Goal: Navigation & Orientation: Find specific page/section

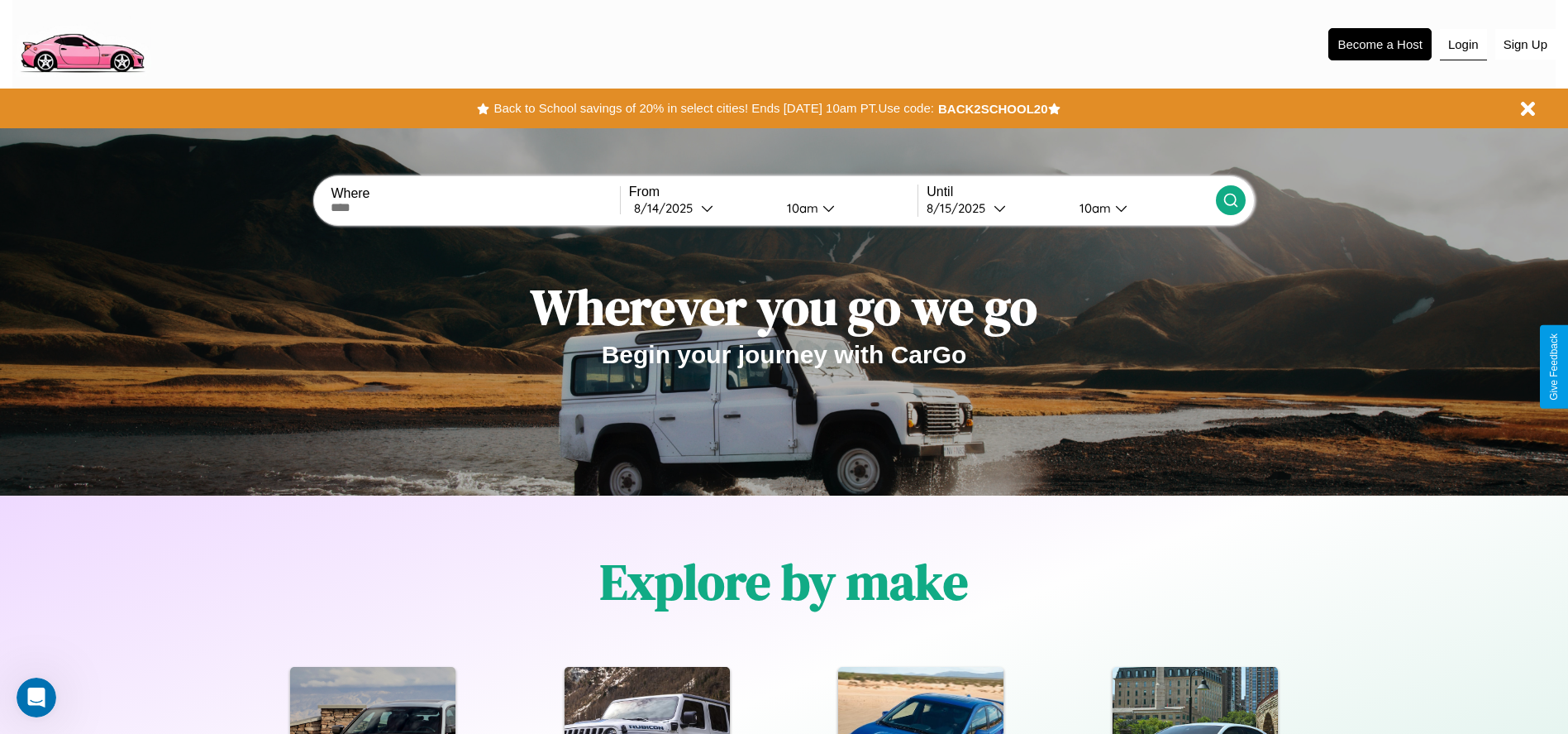
click at [1464, 43] on button "Login" at bounding box center [1464, 44] width 47 height 32
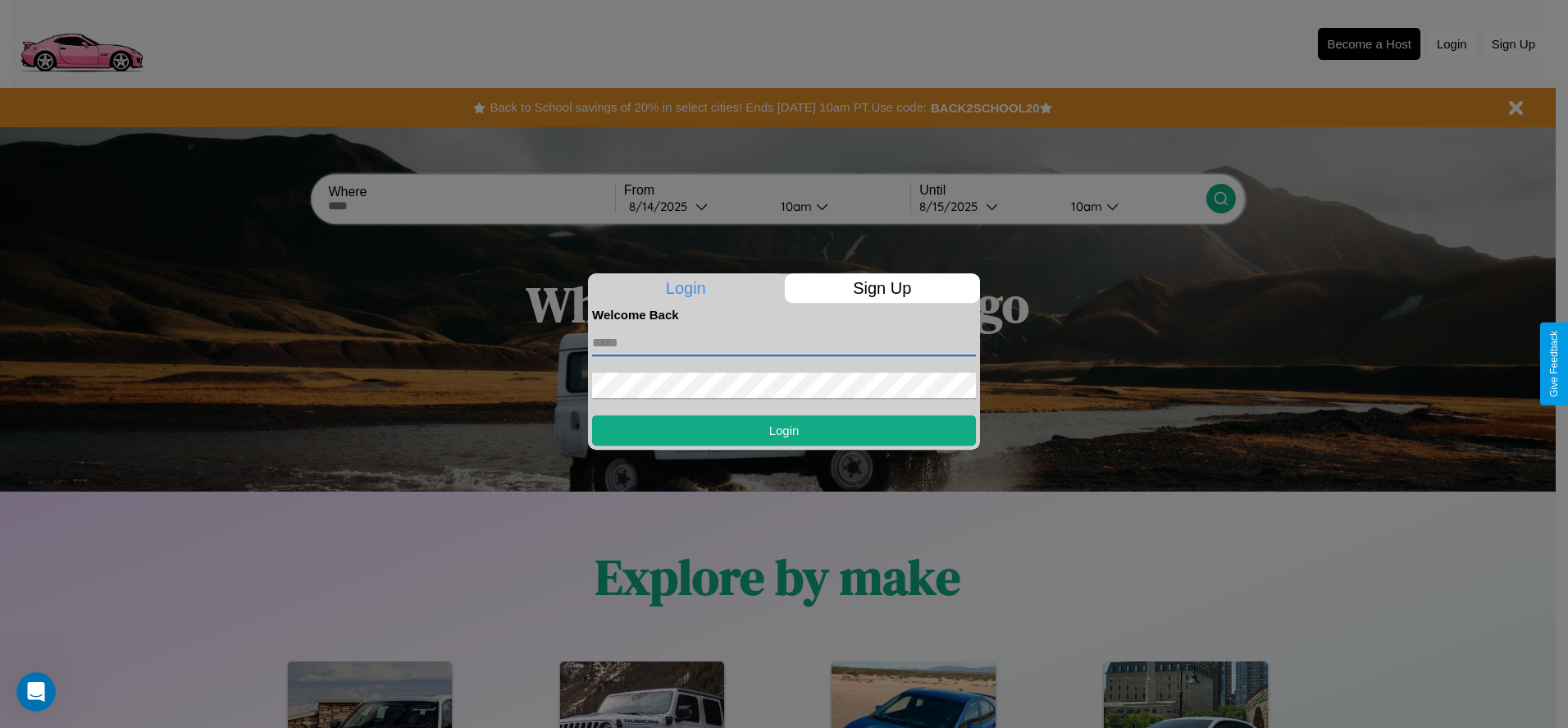
click at [784, 342] on input "text" at bounding box center [784, 342] width 384 height 26
type input "**********"
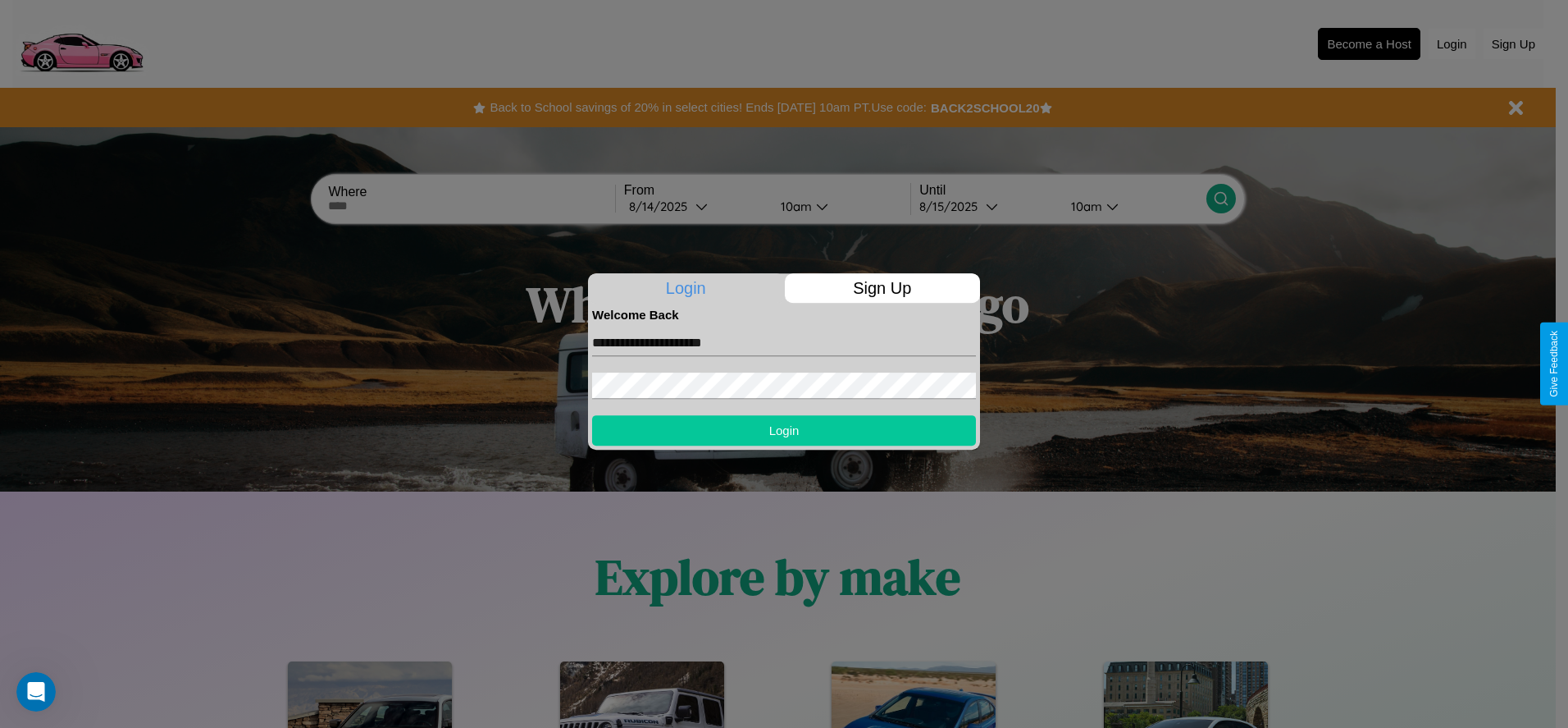
click at [784, 430] on button "Login" at bounding box center [784, 430] width 384 height 30
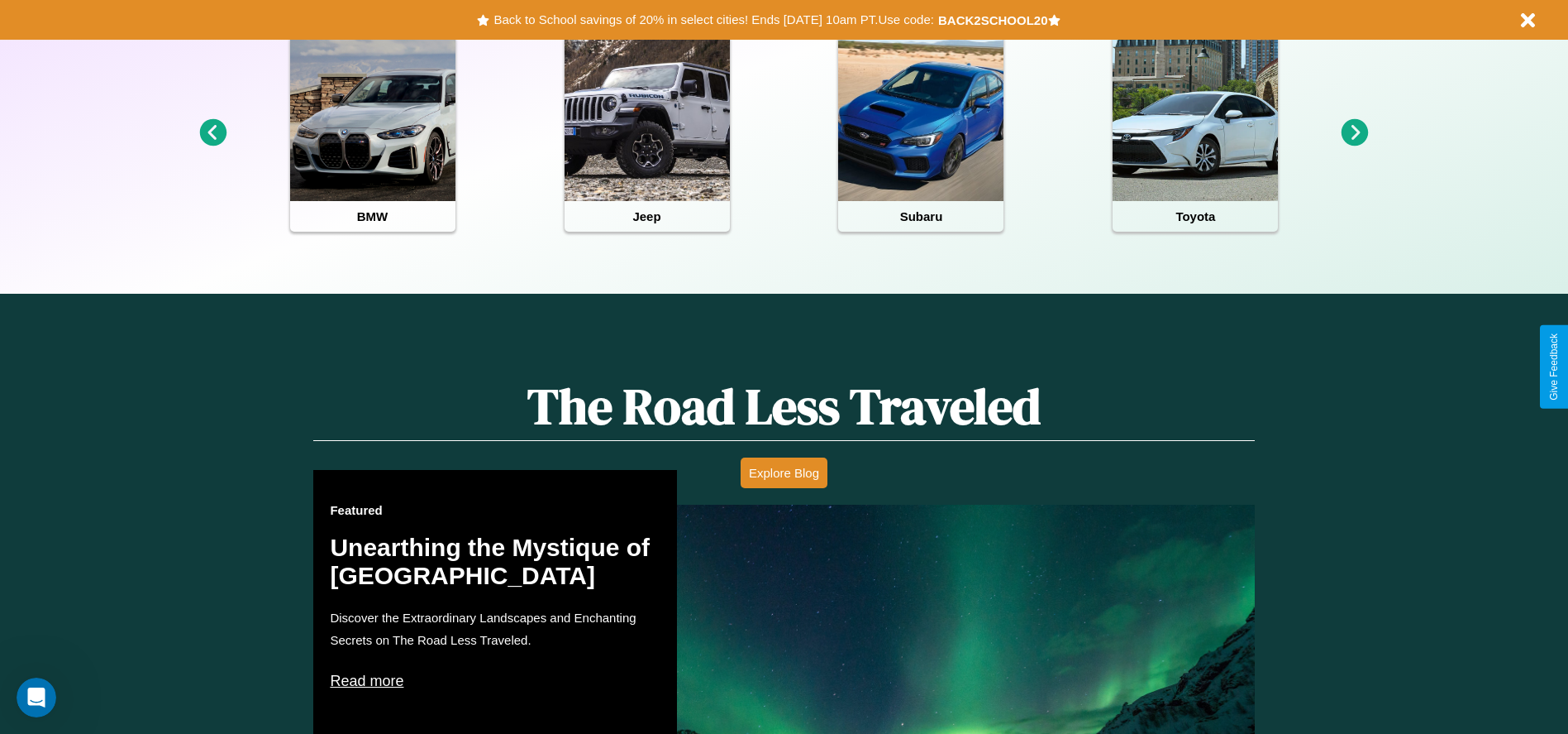
scroll to position [737, 0]
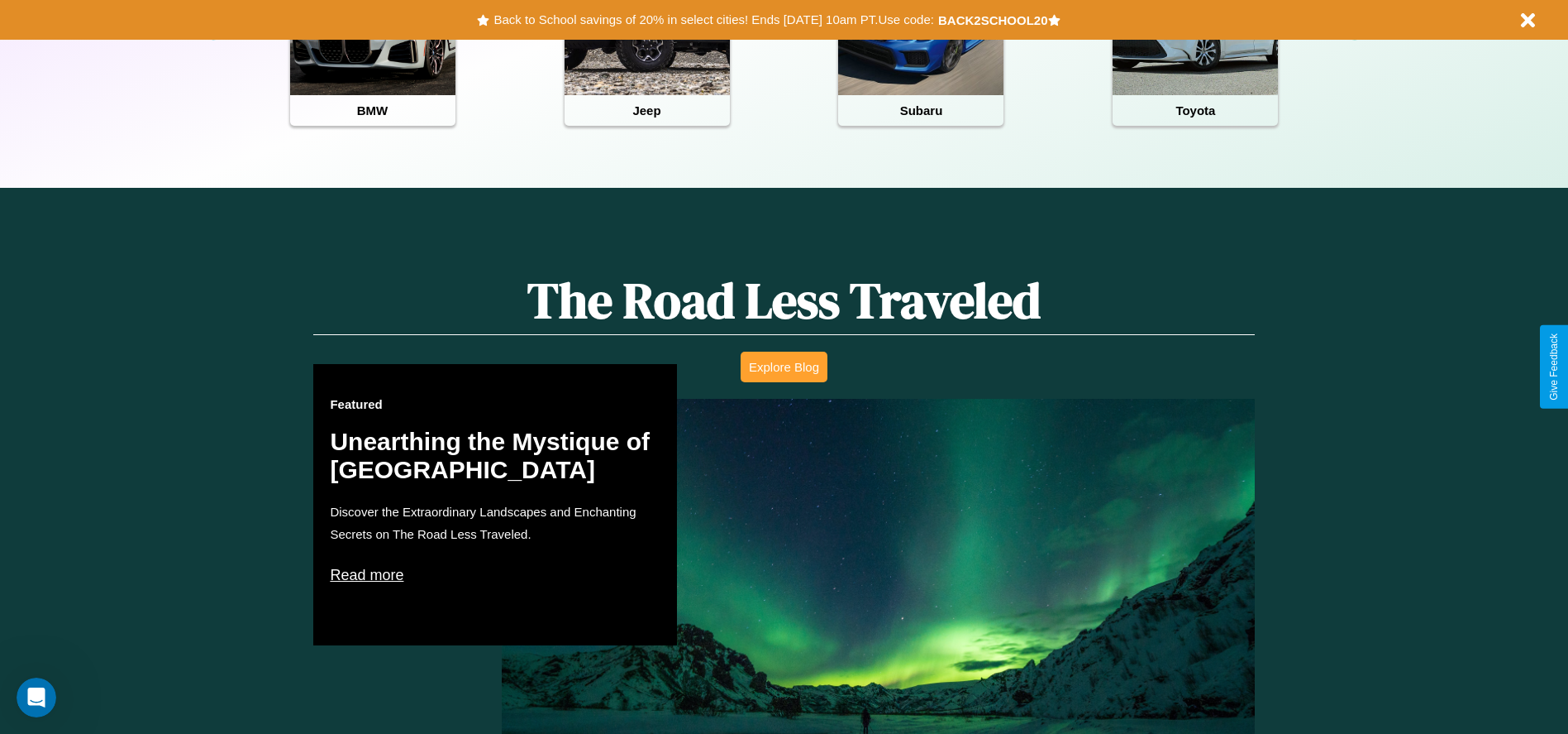
click at [784, 367] on button "Explore Blog" at bounding box center [784, 367] width 87 height 31
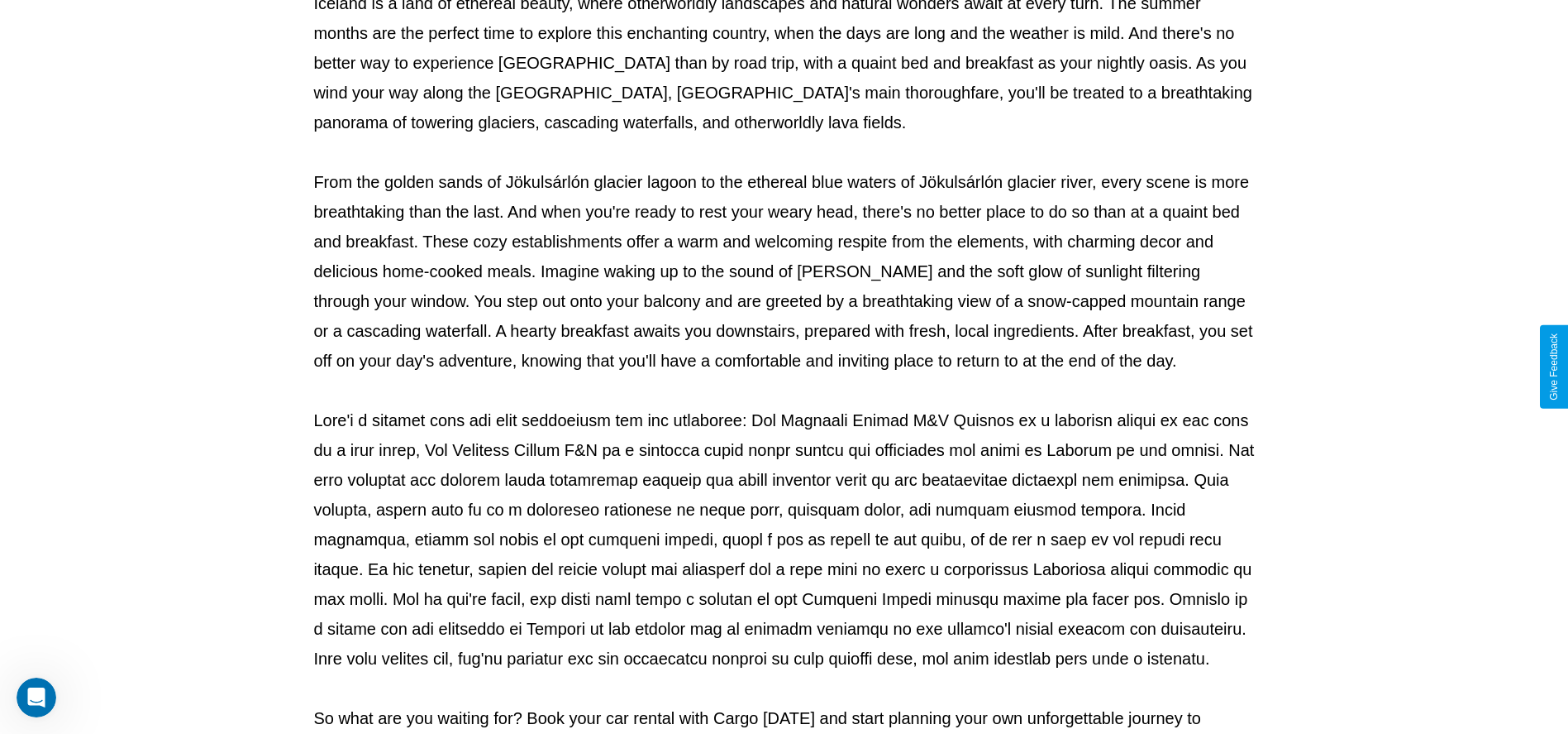
scroll to position [549, 0]
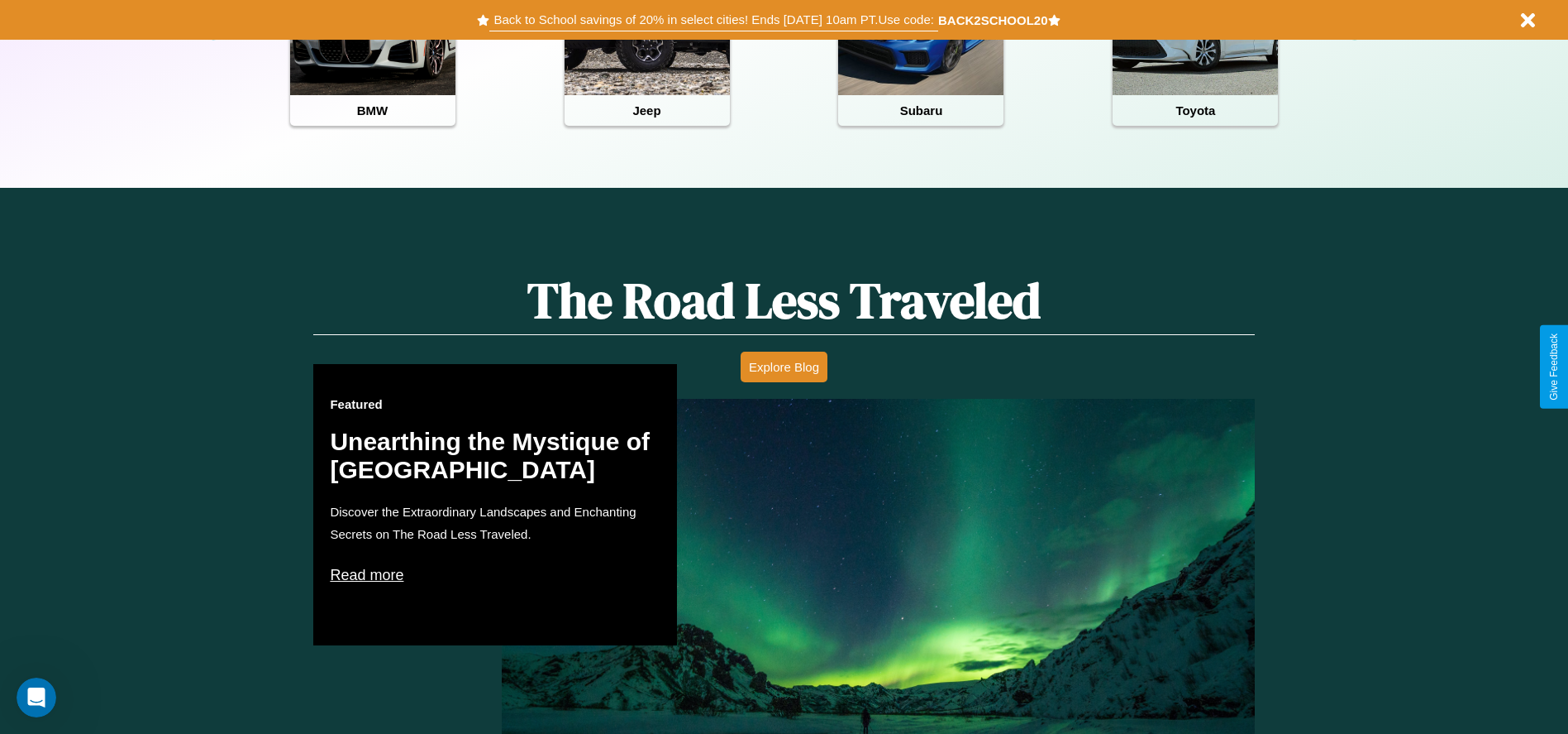
click at [713, 20] on button "Back to School savings of 20% in select cities! Ends [DATE] 10am PT. Use code:" at bounding box center [713, 20] width 448 height 24
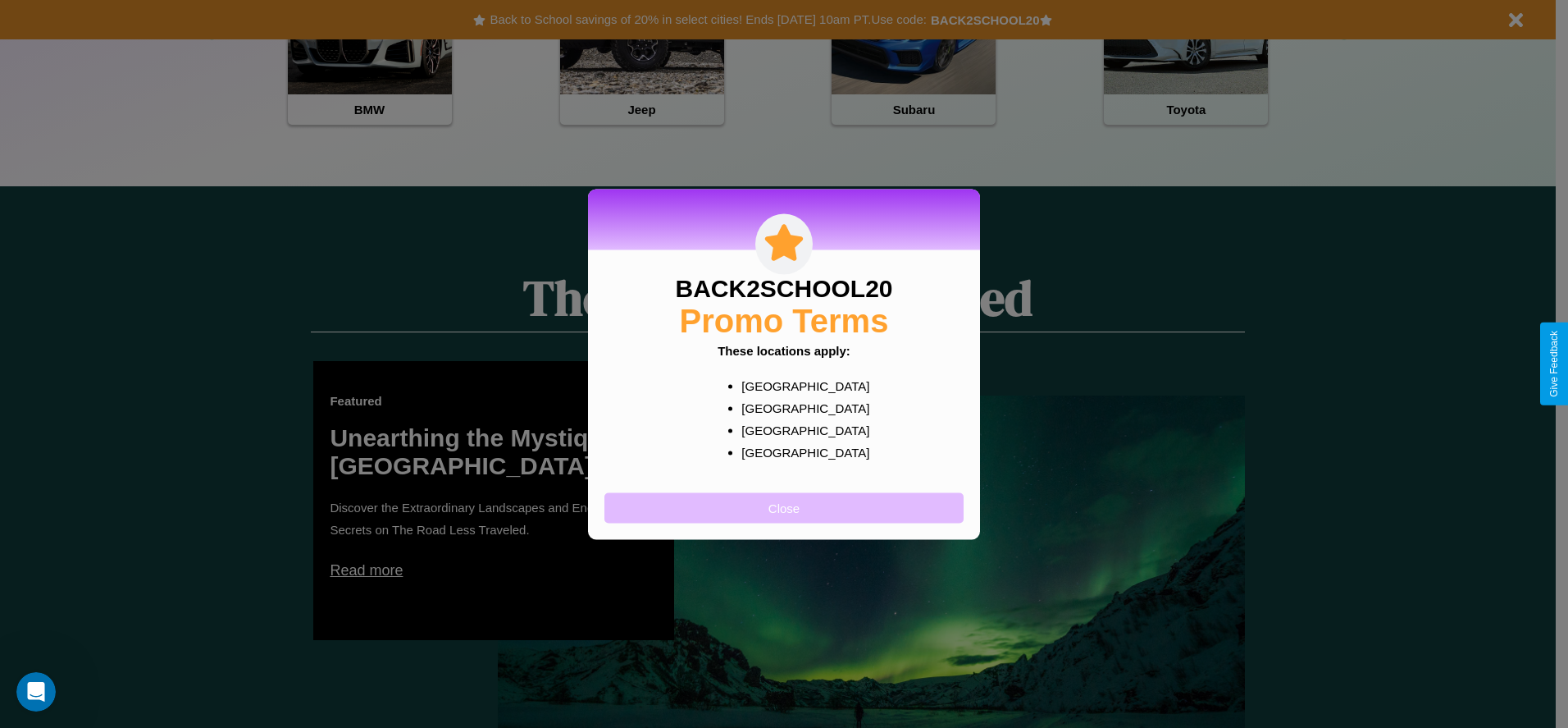
click at [784, 507] on button "Close" at bounding box center [784, 507] width 360 height 30
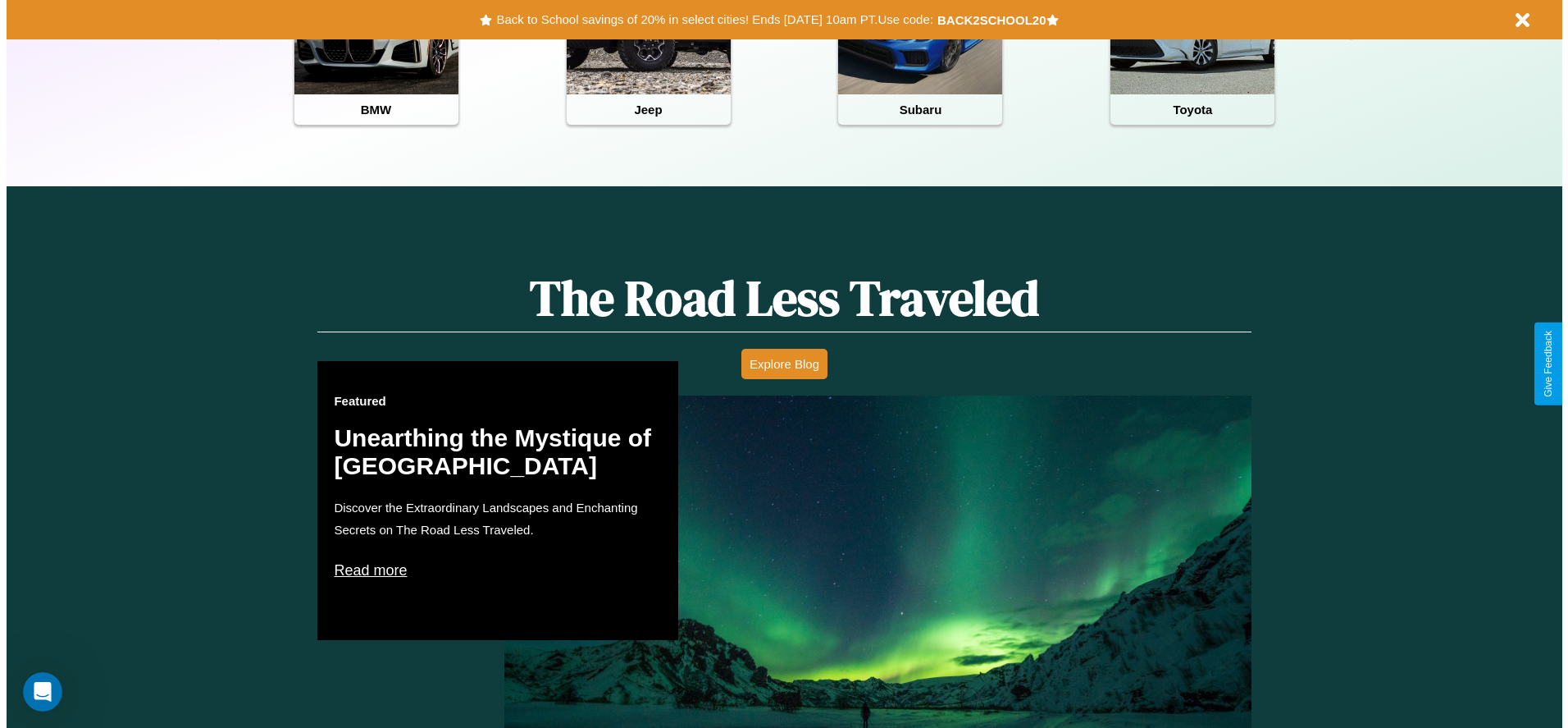
scroll to position [0, 0]
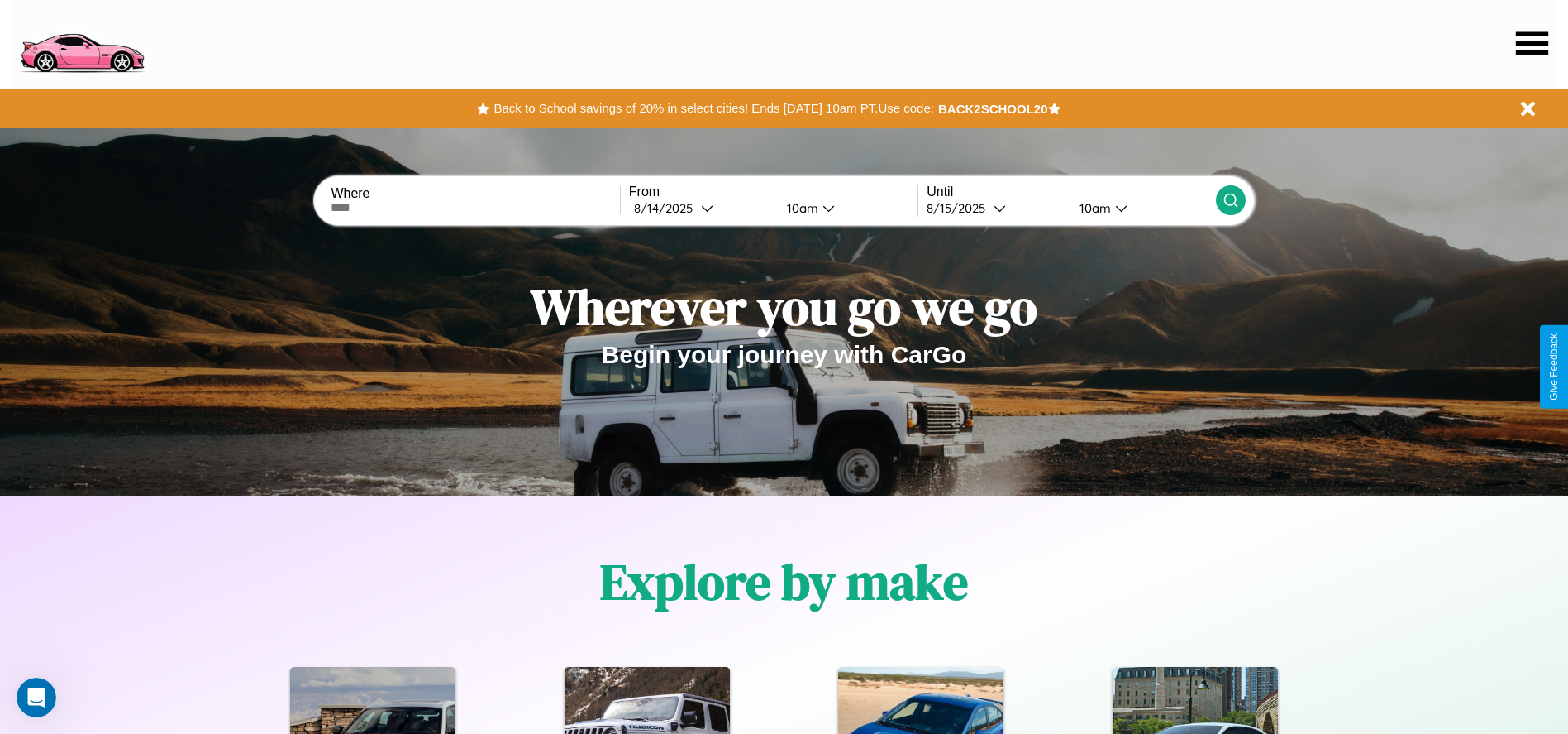
click at [1532, 43] on icon at bounding box center [1532, 43] width 33 height 24
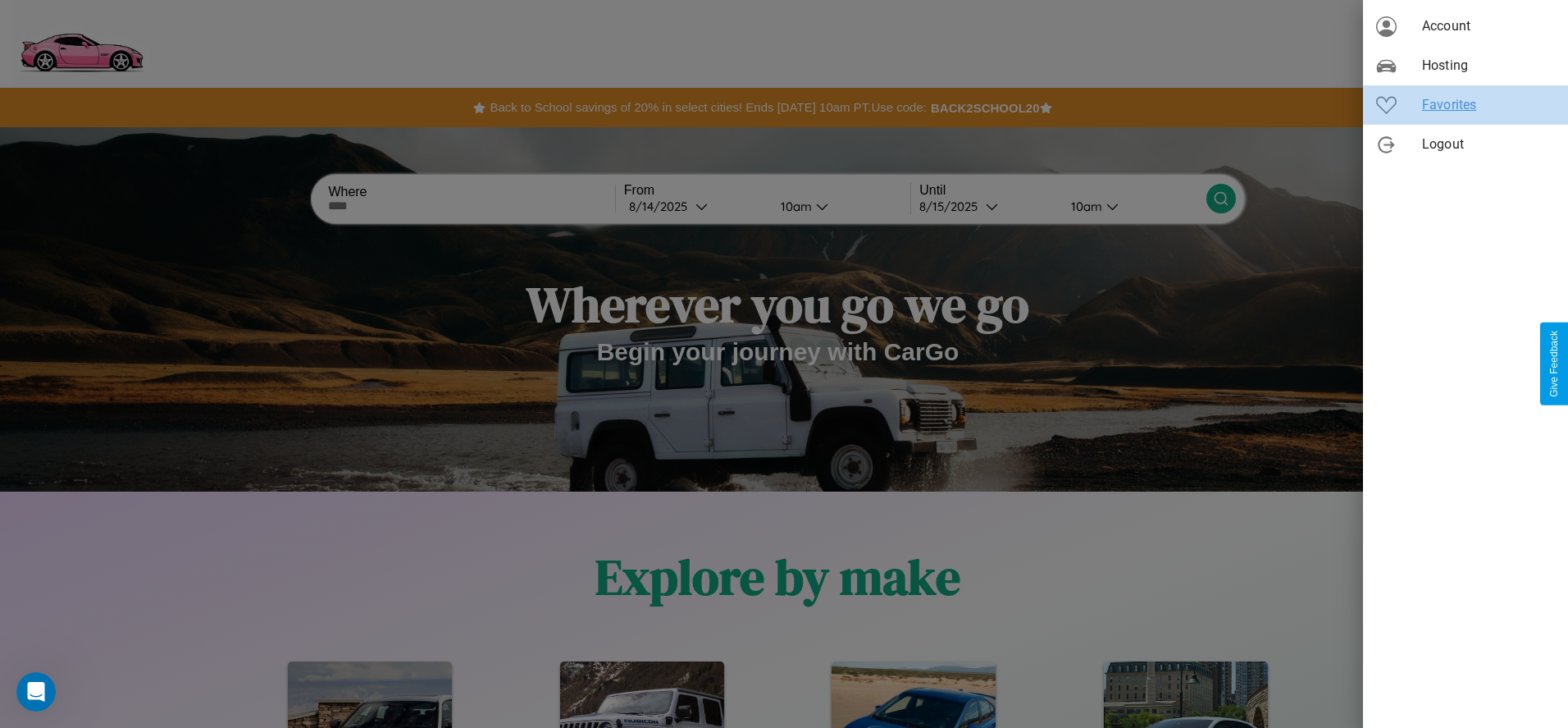
click at [1465, 105] on span "Favorites" at bounding box center [1488, 105] width 133 height 20
